Goal: Task Accomplishment & Management: Use online tool/utility

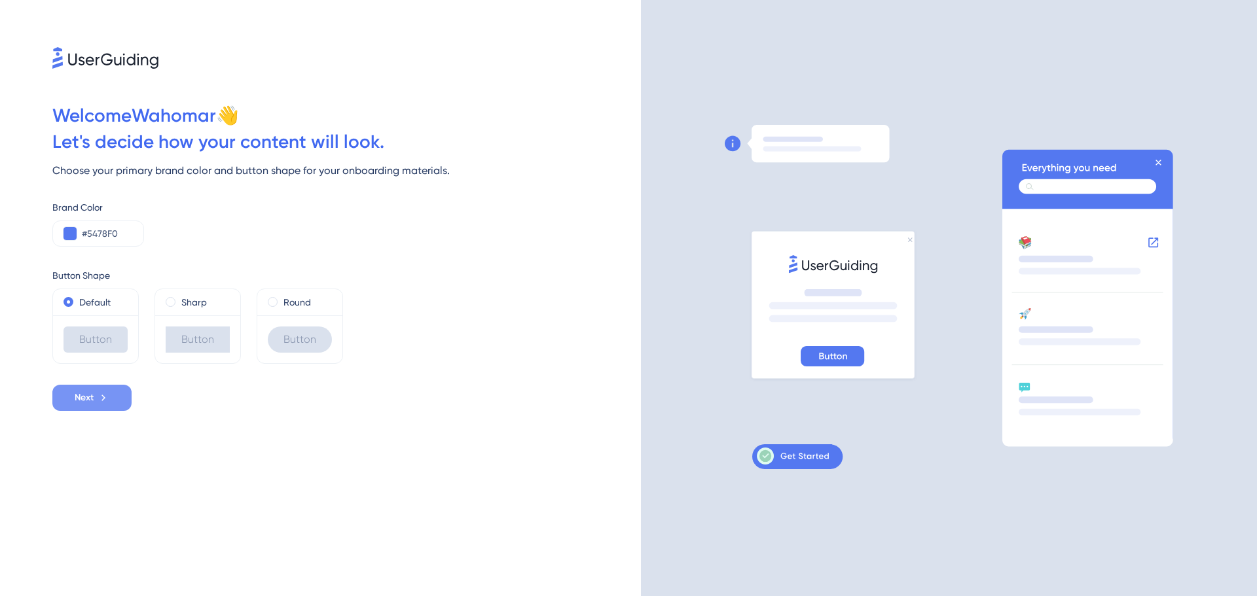
click at [113, 407] on button "Next" at bounding box center [91, 398] width 79 height 26
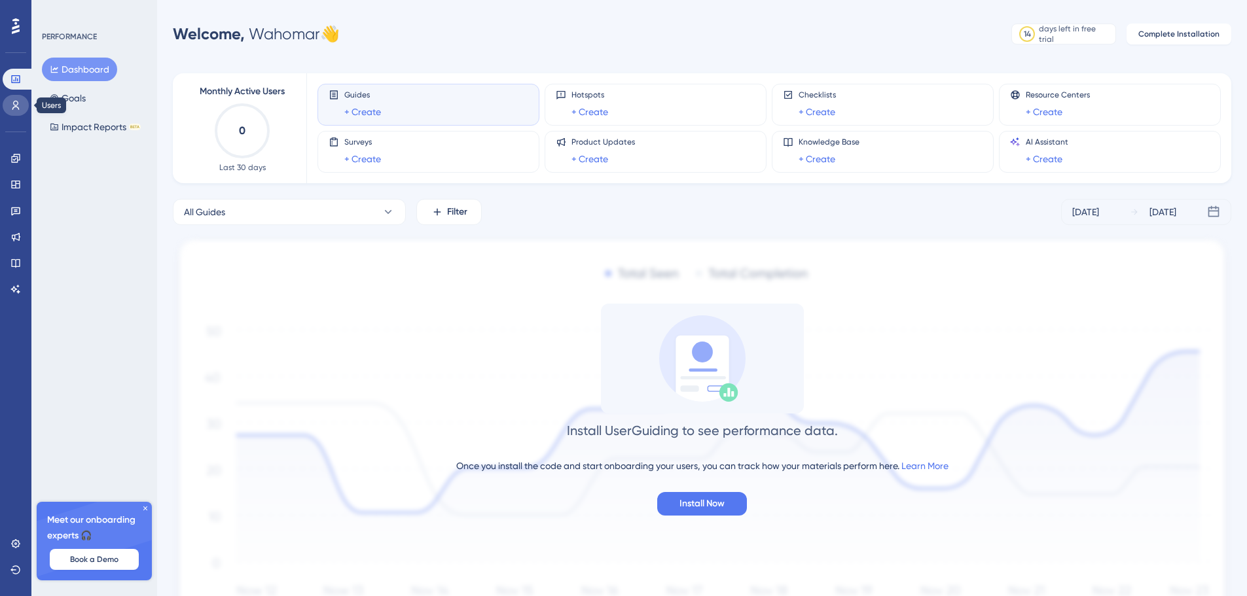
click at [21, 103] on link at bounding box center [16, 105] width 26 height 21
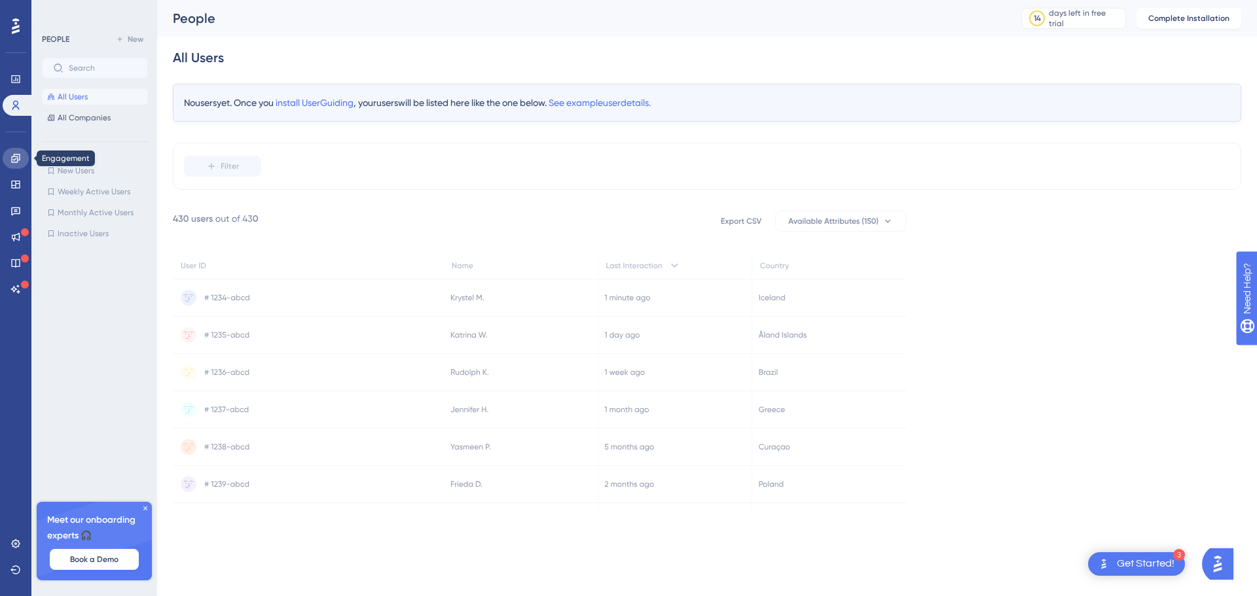
click at [17, 159] on icon at bounding box center [15, 158] width 9 height 9
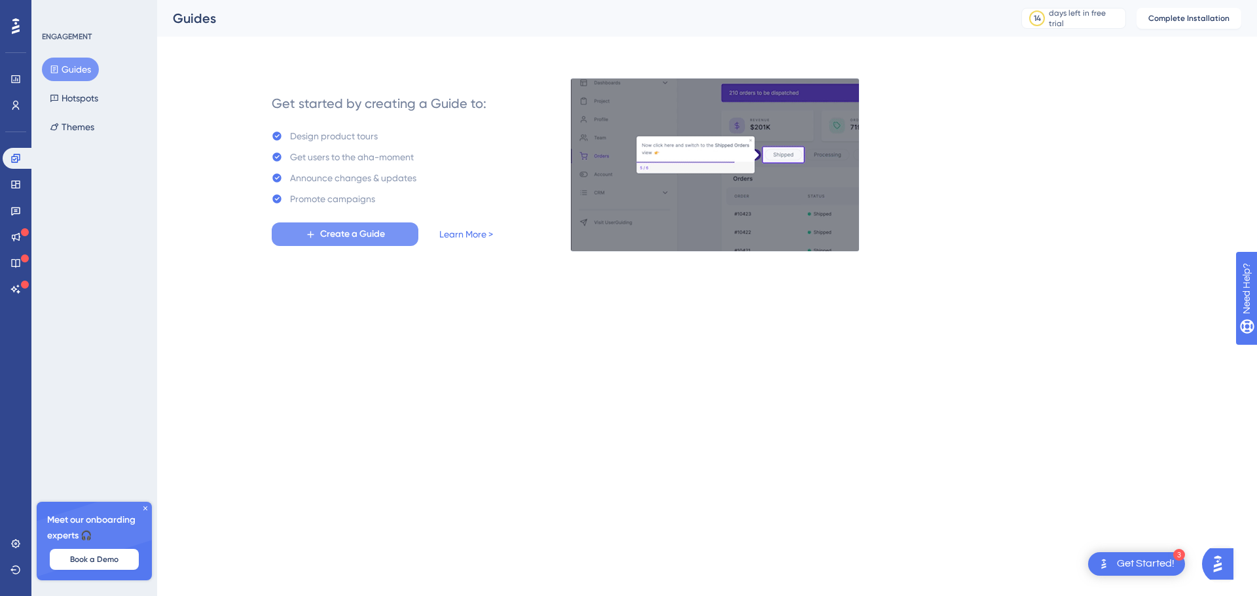
click at [367, 238] on span "Create a Guide" at bounding box center [352, 235] width 65 height 16
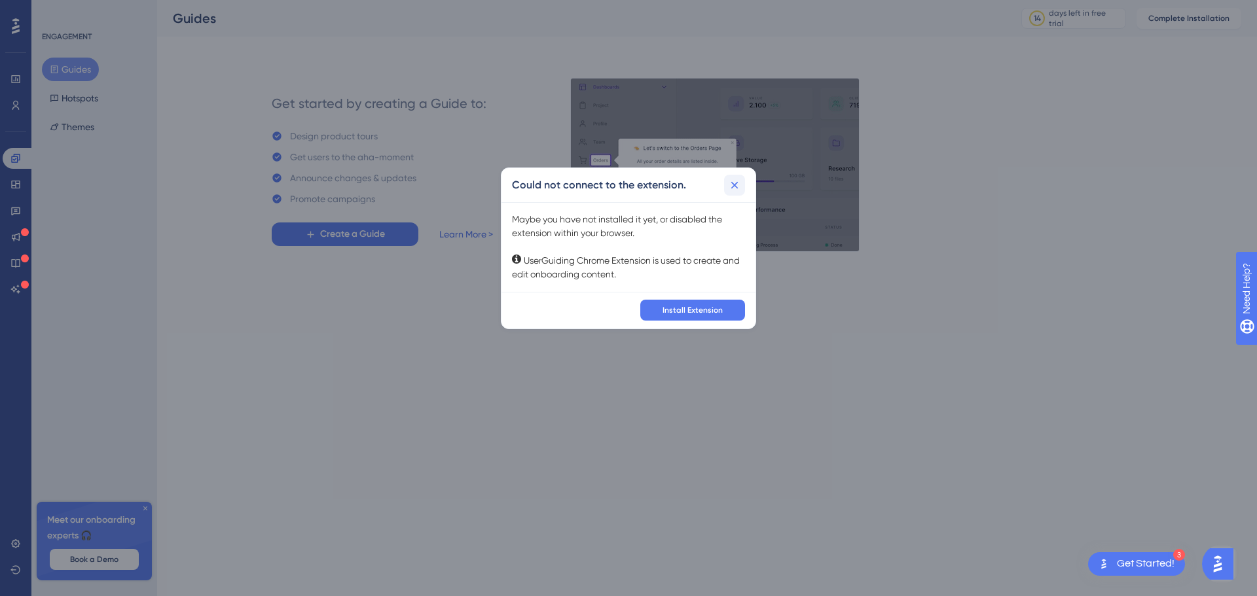
click at [733, 188] on icon at bounding box center [734, 185] width 13 height 13
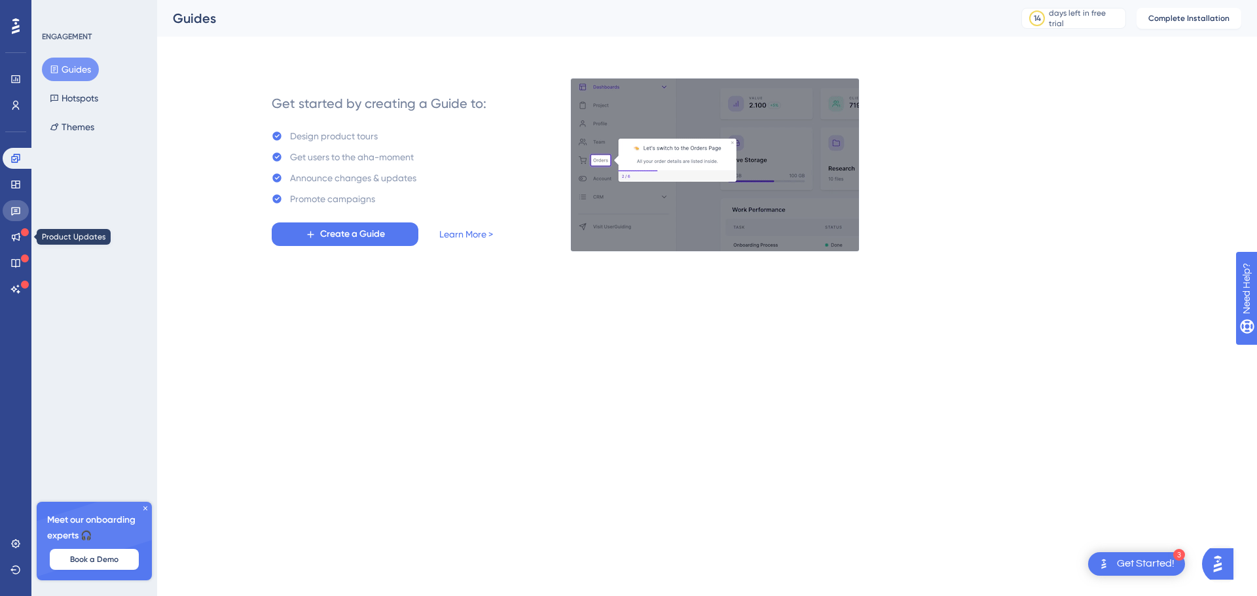
click at [24, 208] on link at bounding box center [16, 210] width 26 height 21
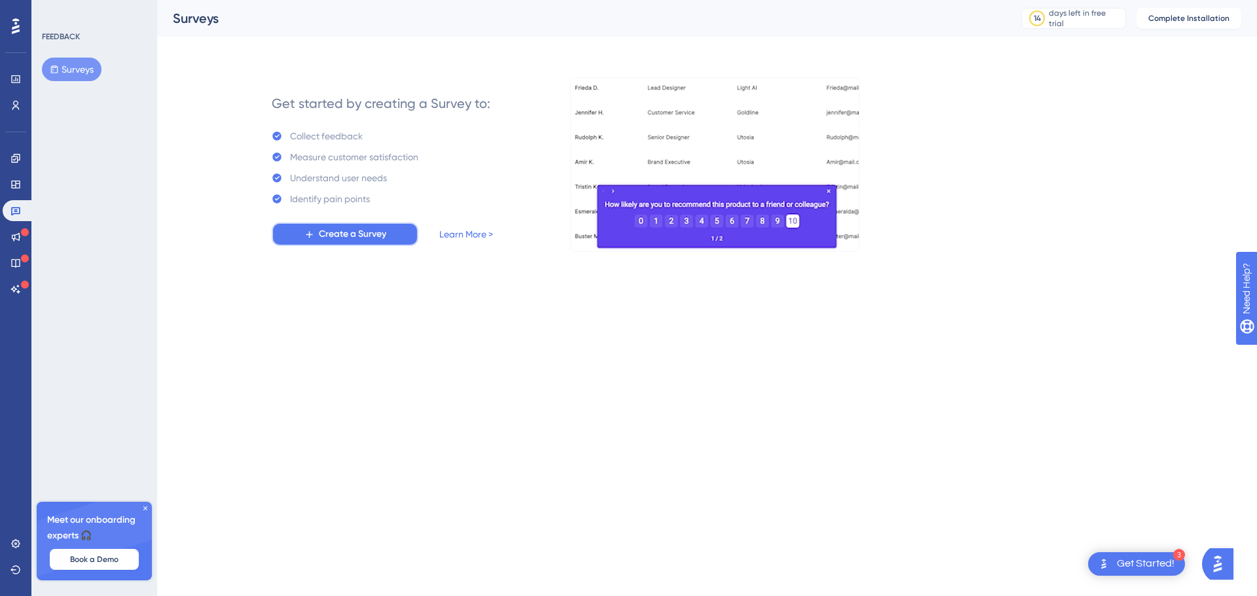
click at [361, 242] on span "Create a Survey" at bounding box center [352, 235] width 67 height 16
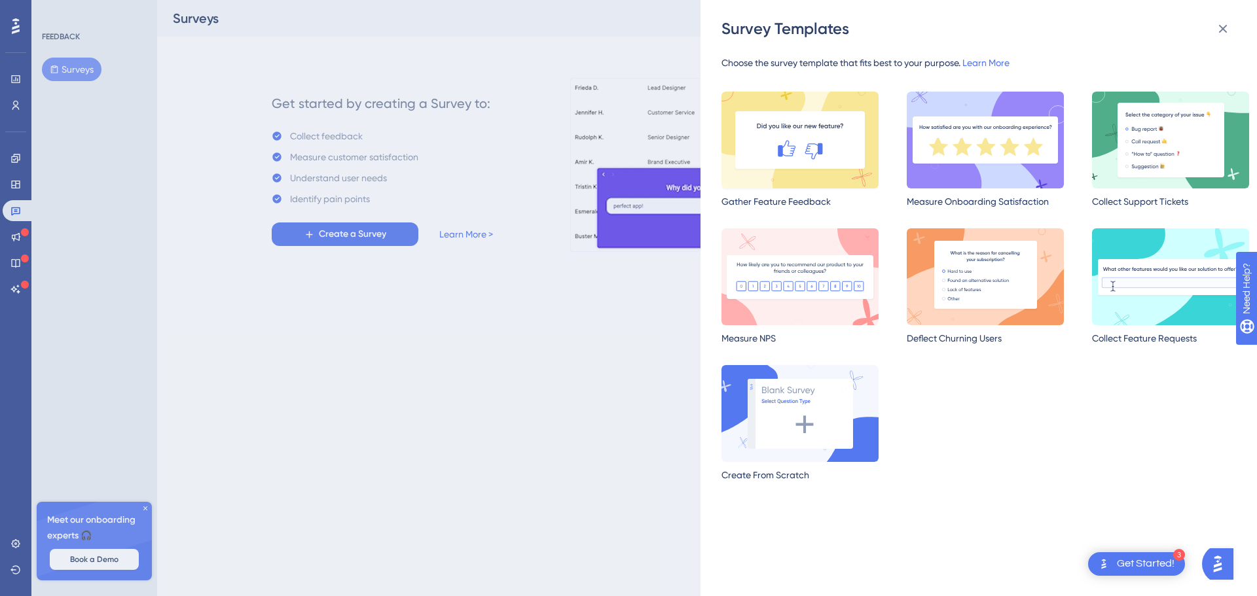
click at [780, 156] on img at bounding box center [800, 140] width 157 height 97
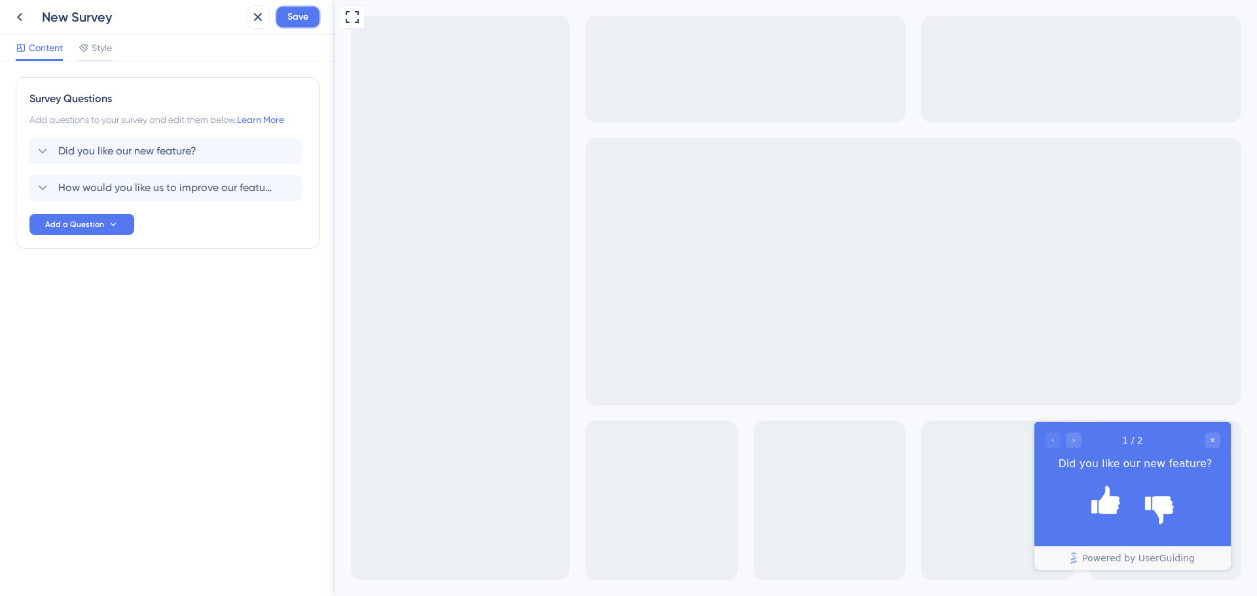
click at [304, 18] on span "Save" at bounding box center [297, 17] width 21 height 16
click at [249, 20] on icon at bounding box center [248, 24] width 13 height 13
click at [261, 13] on icon at bounding box center [258, 17] width 9 height 9
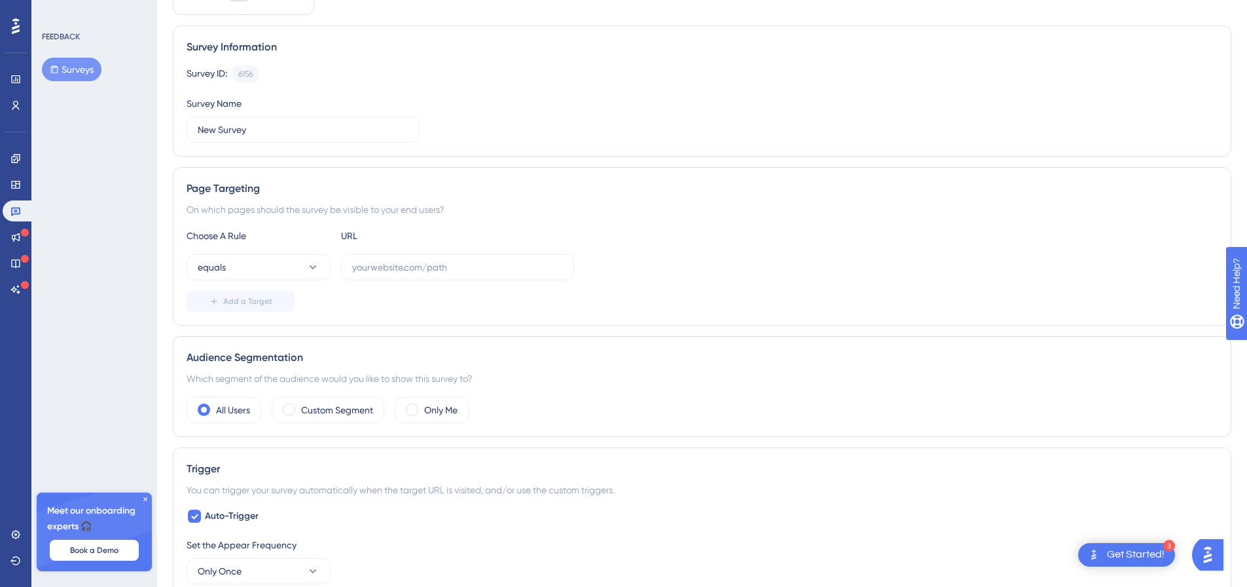
scroll to position [196, 0]
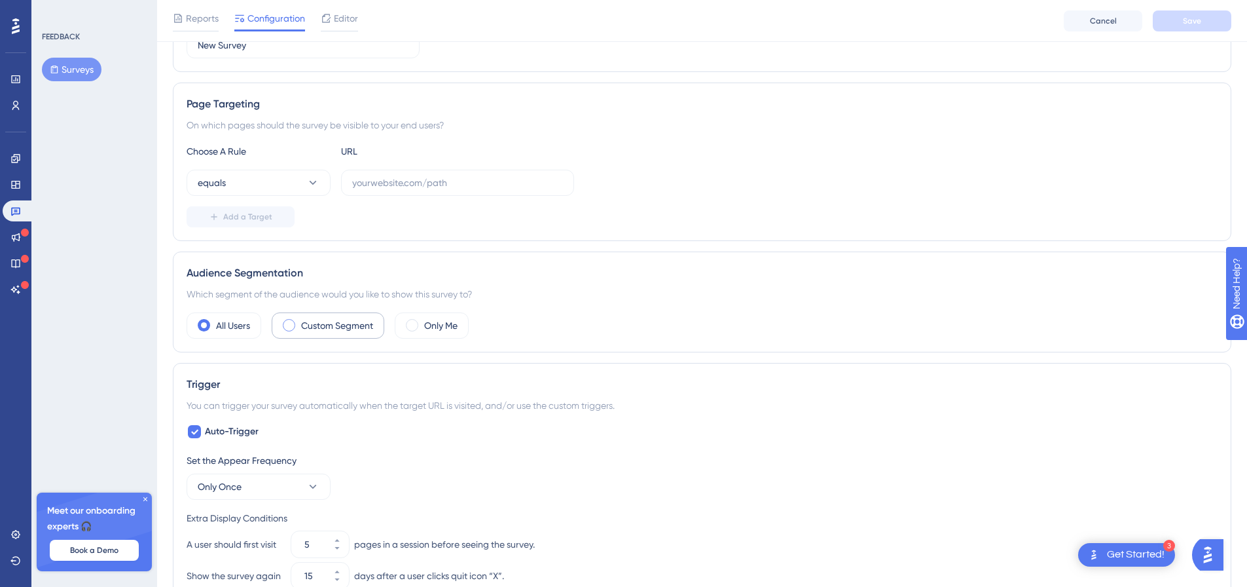
click at [331, 331] on label "Custom Segment" at bounding box center [337, 326] width 72 height 16
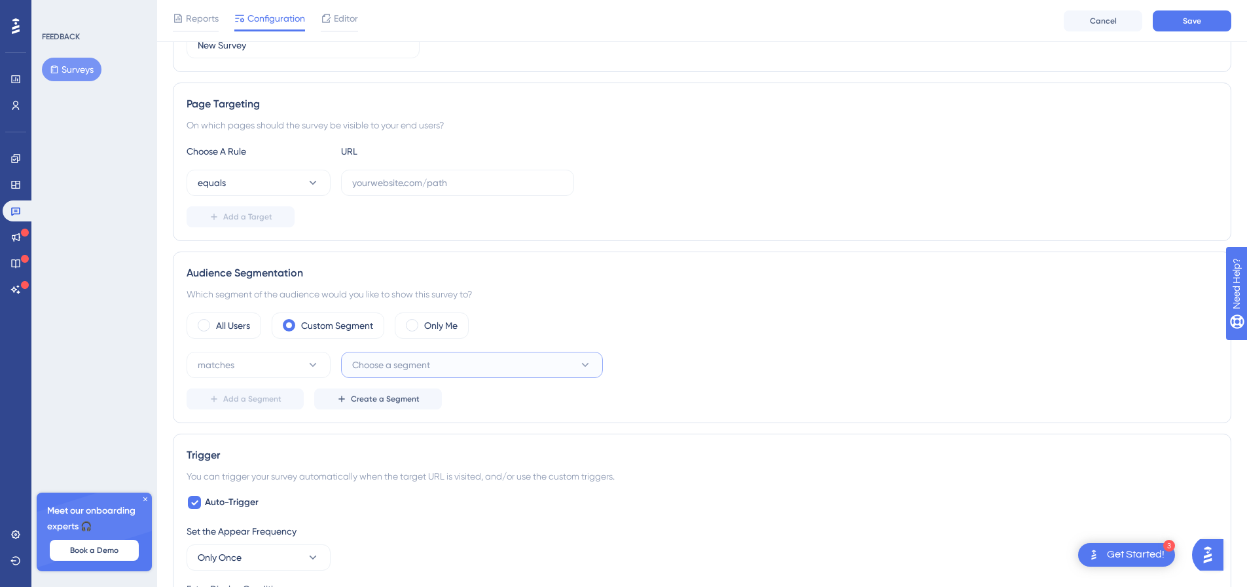
click at [445, 357] on button "Choose a segment" at bounding box center [472, 365] width 262 height 26
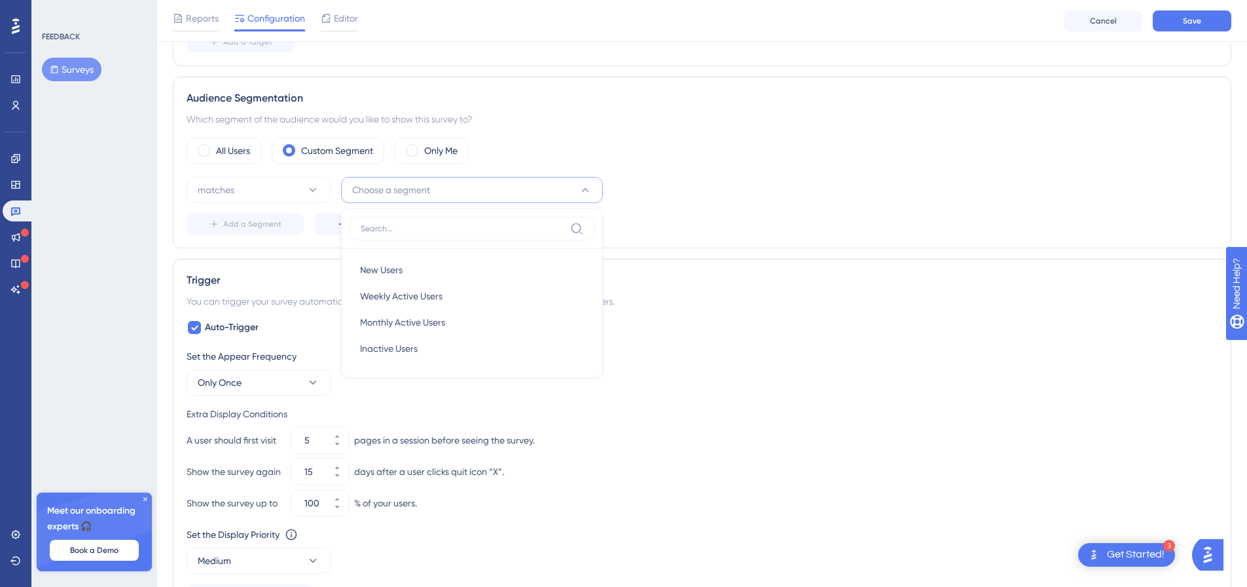
drag, startPoint x: 786, startPoint y: 183, endPoint x: 689, endPoint y: 213, distance: 102.1
click at [783, 185] on div "matches Choose a segment New Users New Users Weekly Active Users Weekly Active …" at bounding box center [702, 190] width 1031 height 26
click at [440, 193] on button "Choose a segment" at bounding box center [472, 190] width 262 height 26
click at [441, 193] on button "Choose a segment" at bounding box center [472, 190] width 262 height 26
drag, startPoint x: 401, startPoint y: 231, endPoint x: 426, endPoint y: 234, distance: 25.1
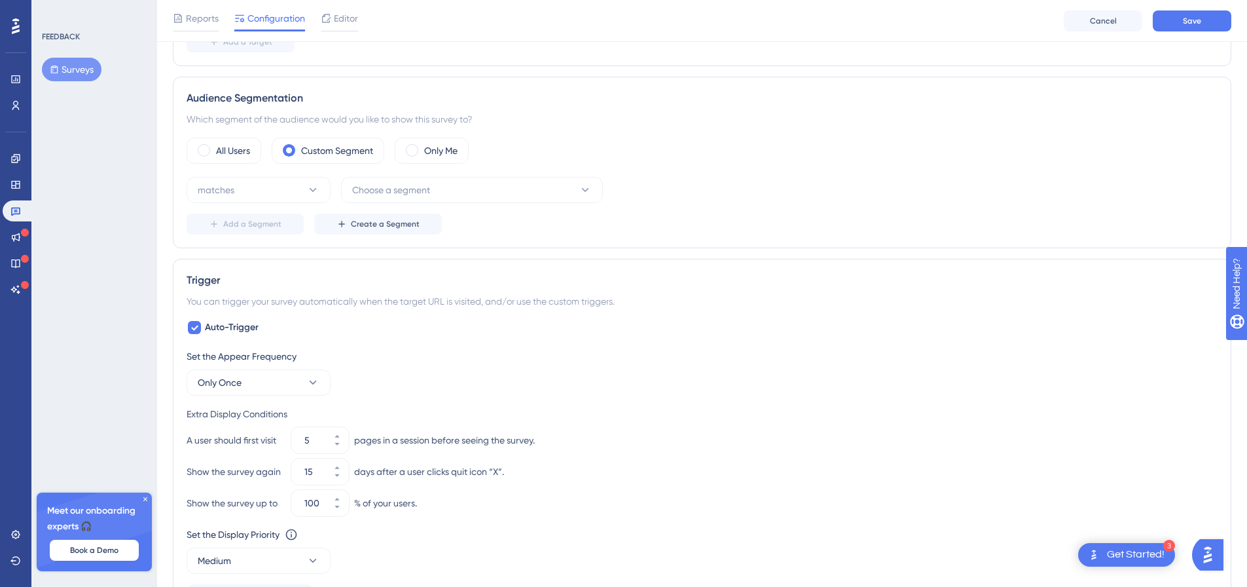
click at [401, 232] on button "Create a Segment" at bounding box center [378, 223] width 128 height 21
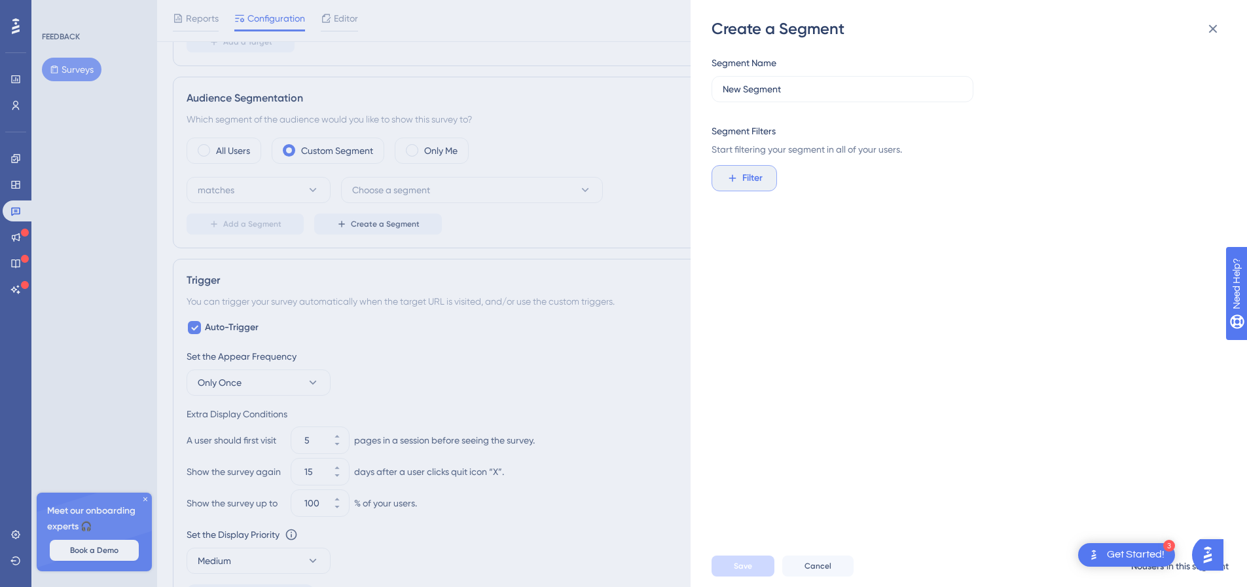
click at [746, 177] on span "Filter" at bounding box center [752, 178] width 20 height 16
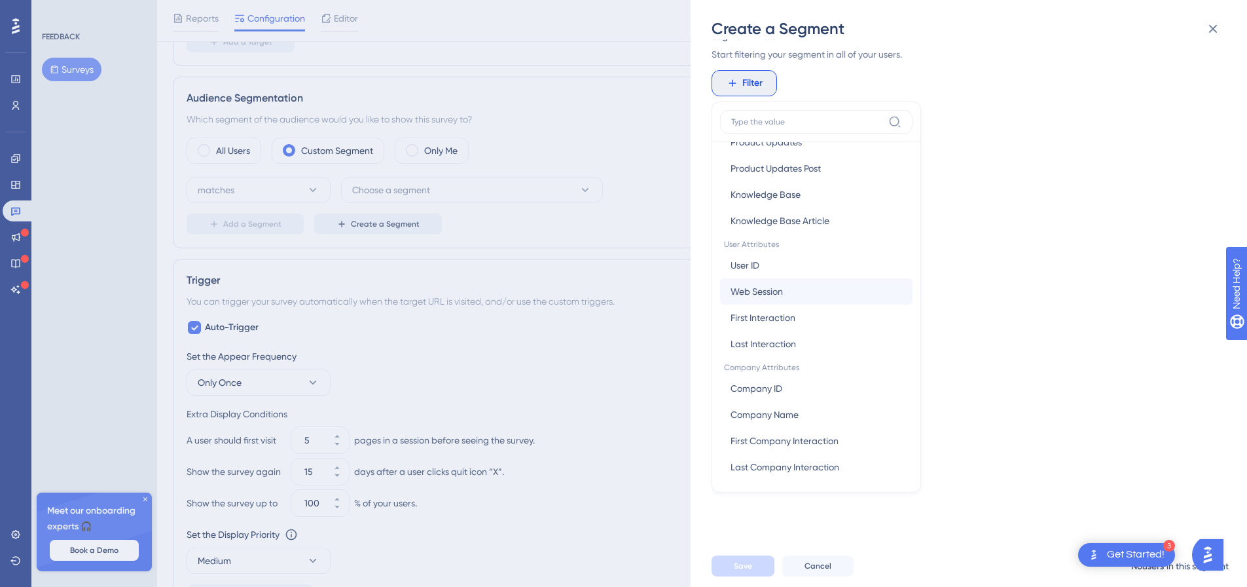
scroll to position [507, 0]
click at [805, 311] on button "First Interaction First Interaction" at bounding box center [816, 314] width 192 height 26
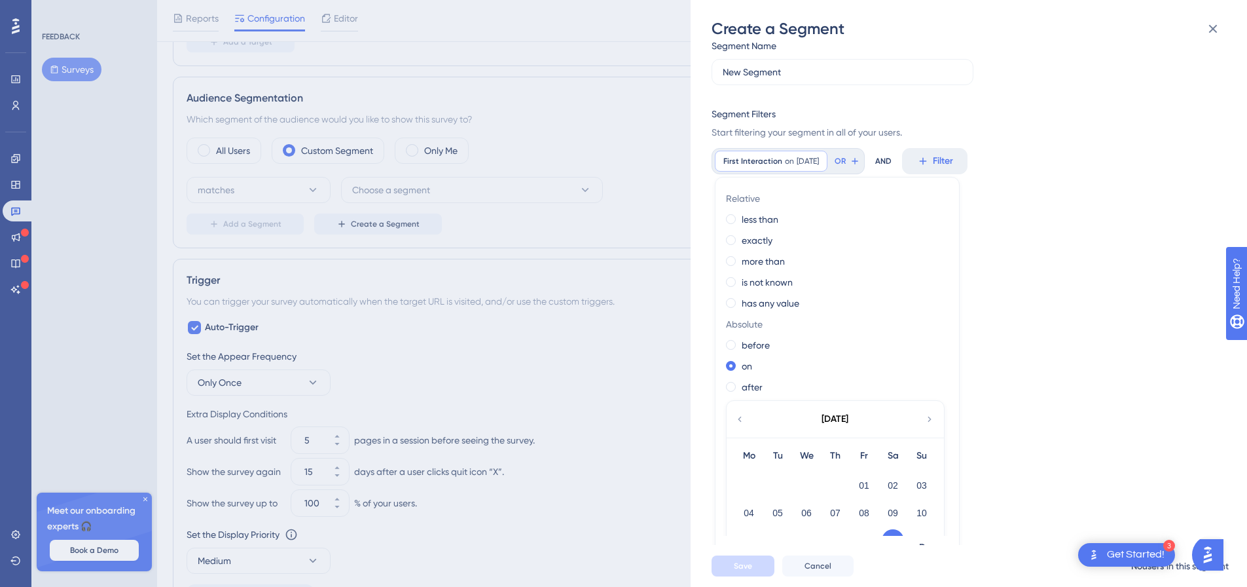
scroll to position [0, 0]
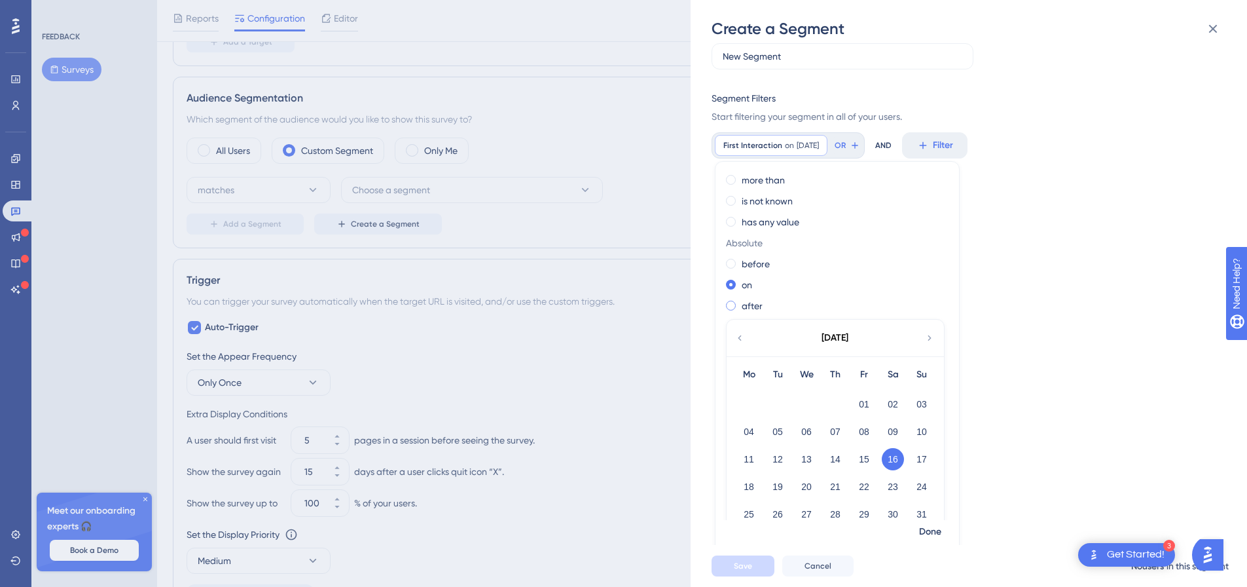
click at [751, 301] on label "after" at bounding box center [752, 306] width 21 height 16
click at [750, 286] on label "on" at bounding box center [747, 285] width 10 height 16
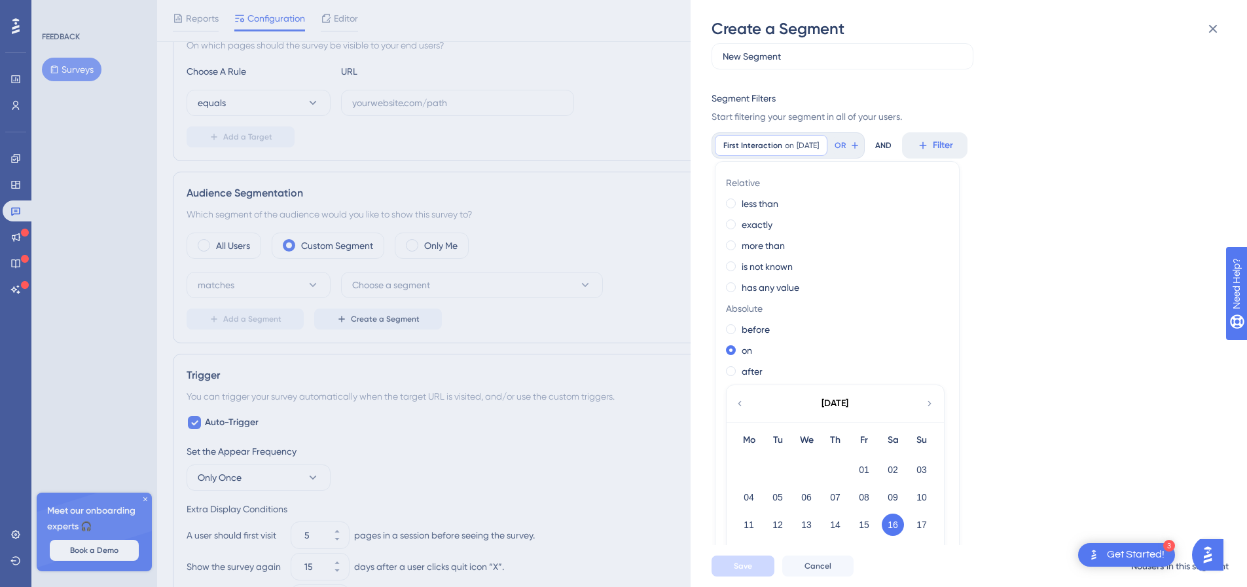
scroll to position [109, 0]
